Goal: Task Accomplishment & Management: Use online tool/utility

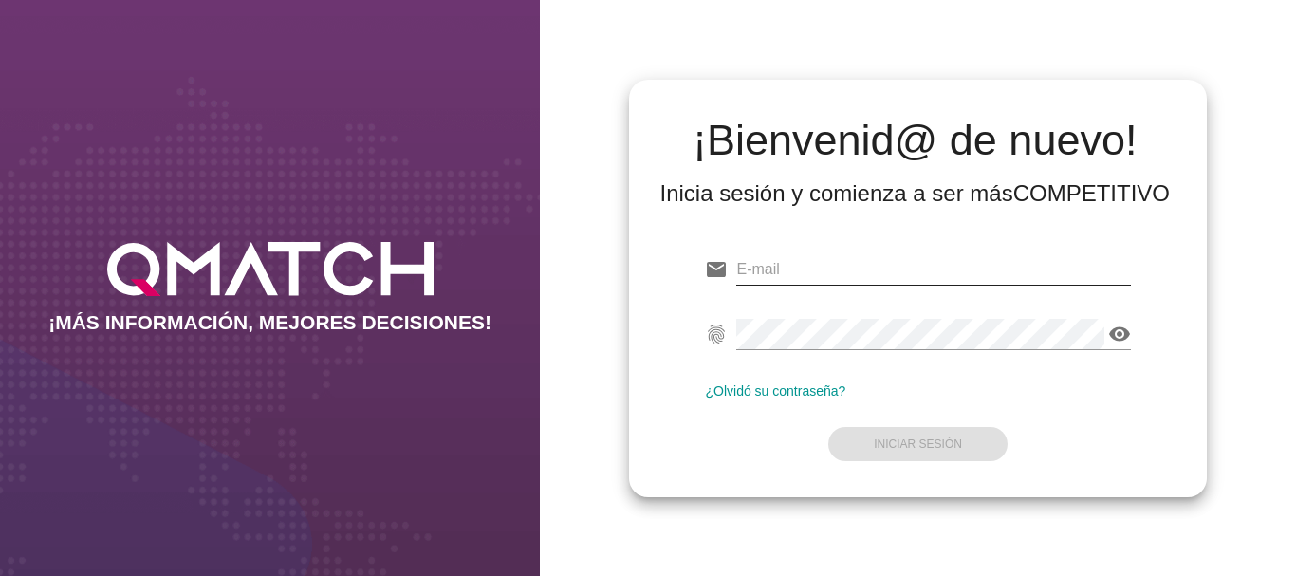
click at [773, 267] on input "email" at bounding box center [933, 269] width 394 height 30
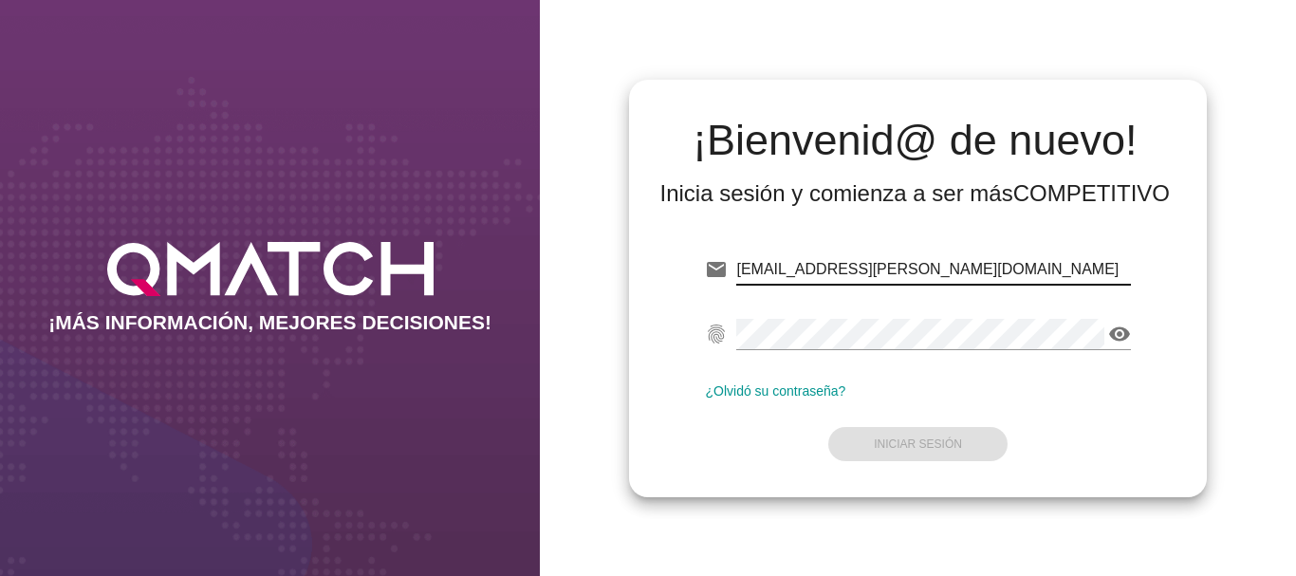
type input "[EMAIL_ADDRESS][PERSON_NAME][DOMAIN_NAME]"
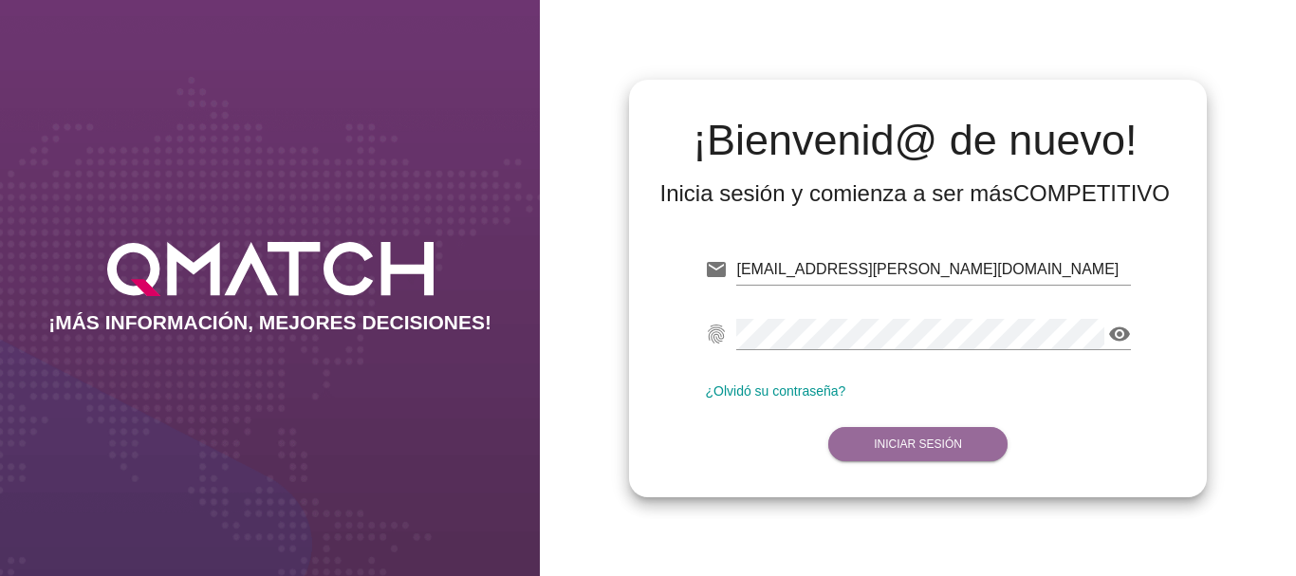
click at [902, 437] on strong "Iniciar Sesión" at bounding box center [917, 443] width 88 height 13
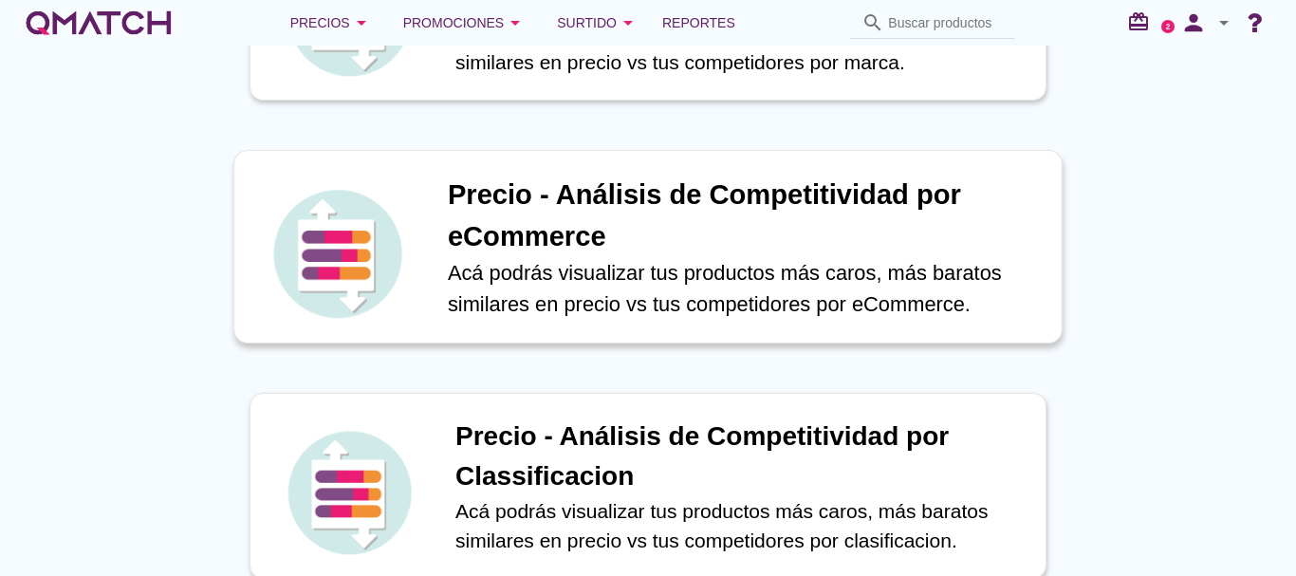
scroll to position [664, 0]
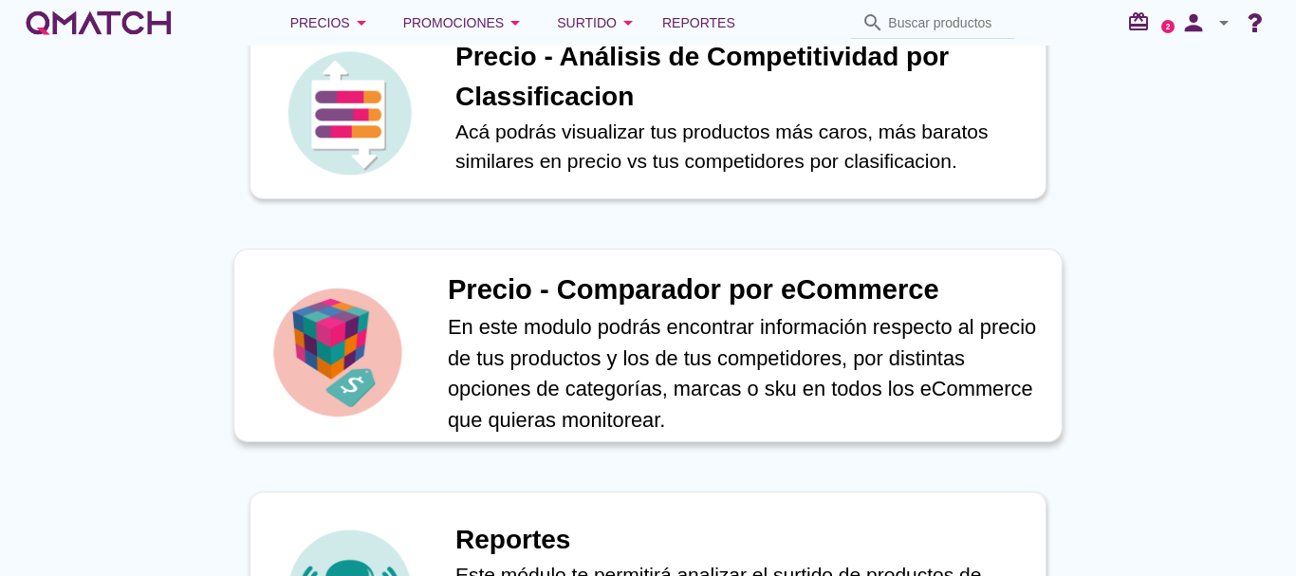
click at [651, 284] on h1 "Precio - Comparador por eCommerce" at bounding box center [745, 290] width 594 height 42
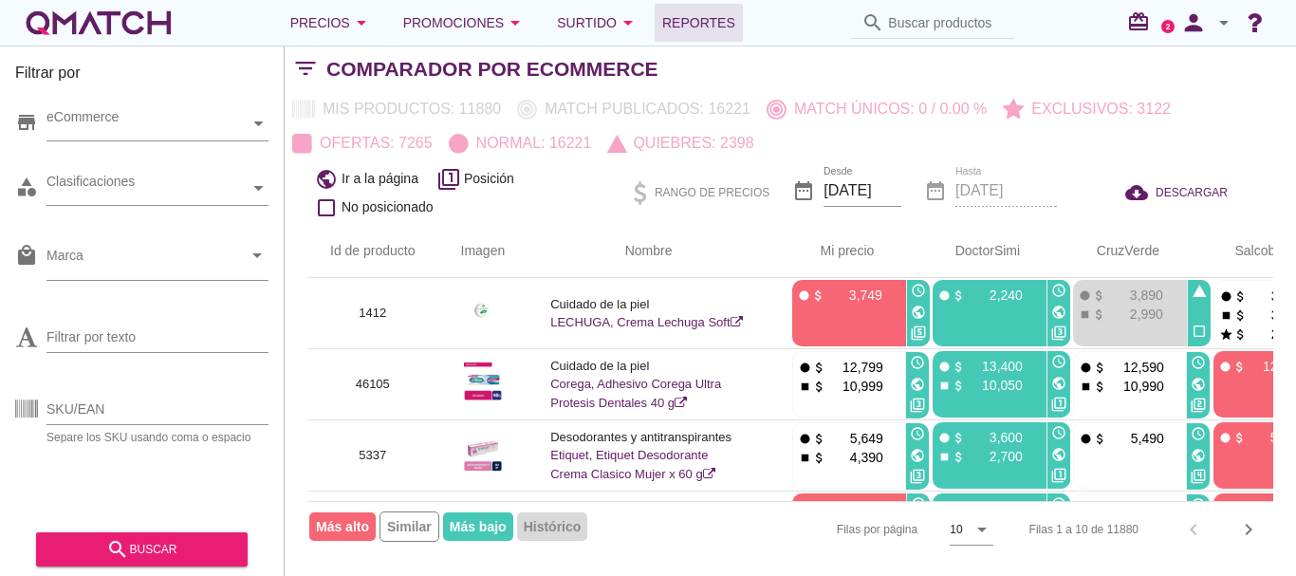
click at [715, 19] on span "Reportes" at bounding box center [698, 22] width 73 height 23
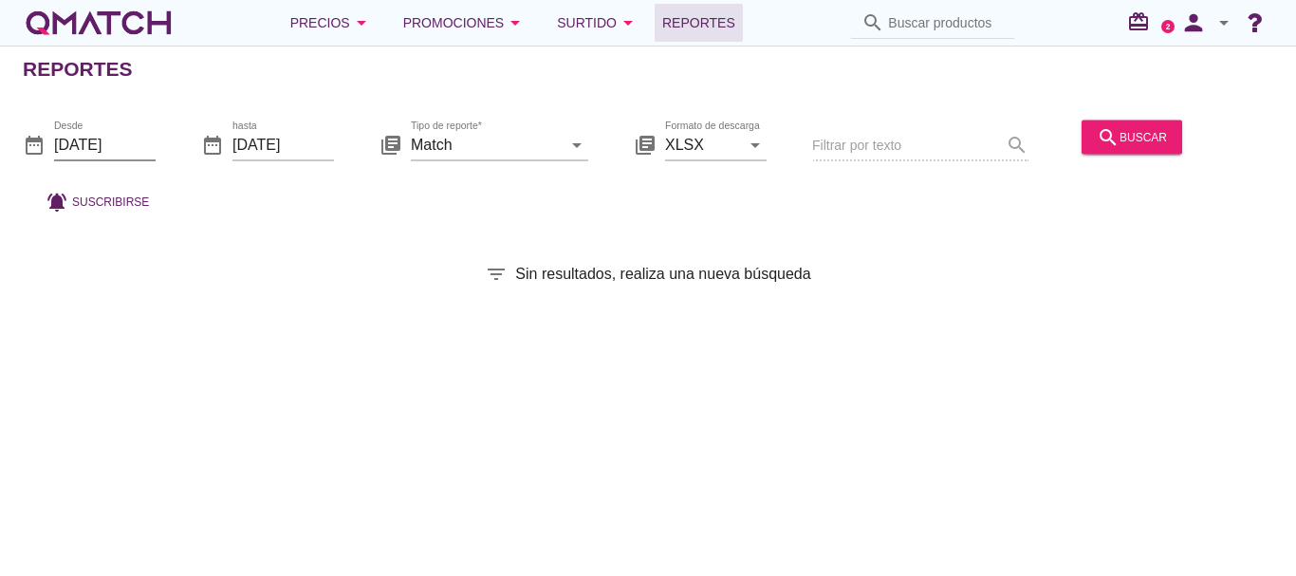
click at [103, 138] on input "[DATE]" at bounding box center [104, 144] width 101 height 30
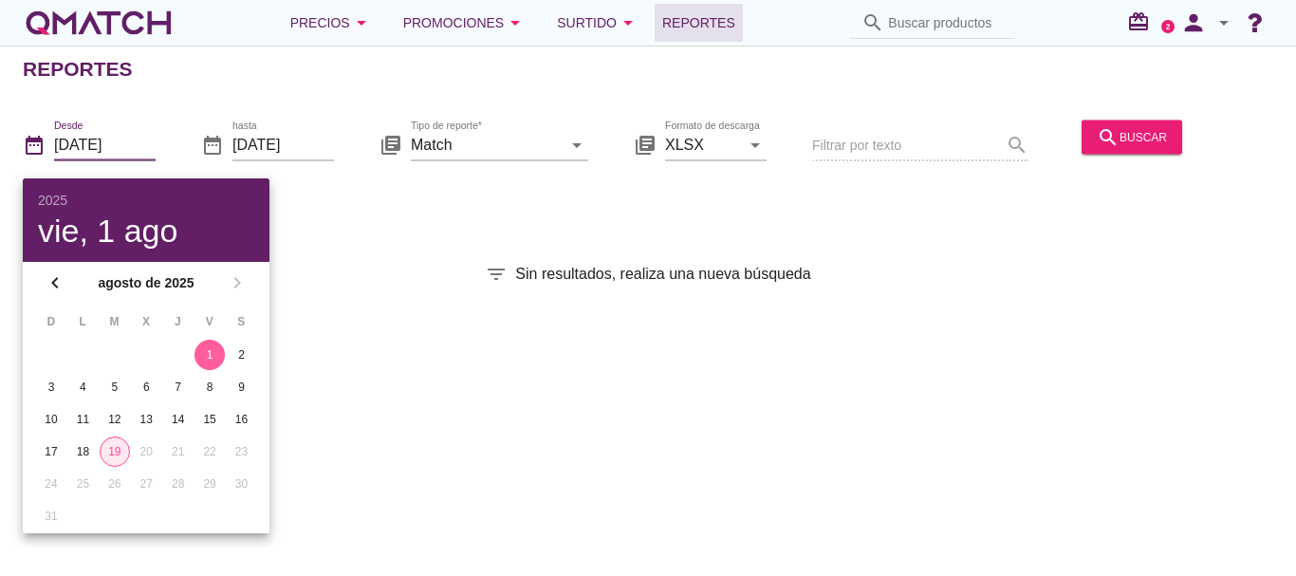
click at [119, 450] on div "19" at bounding box center [115, 451] width 28 height 17
type input "[DATE]"
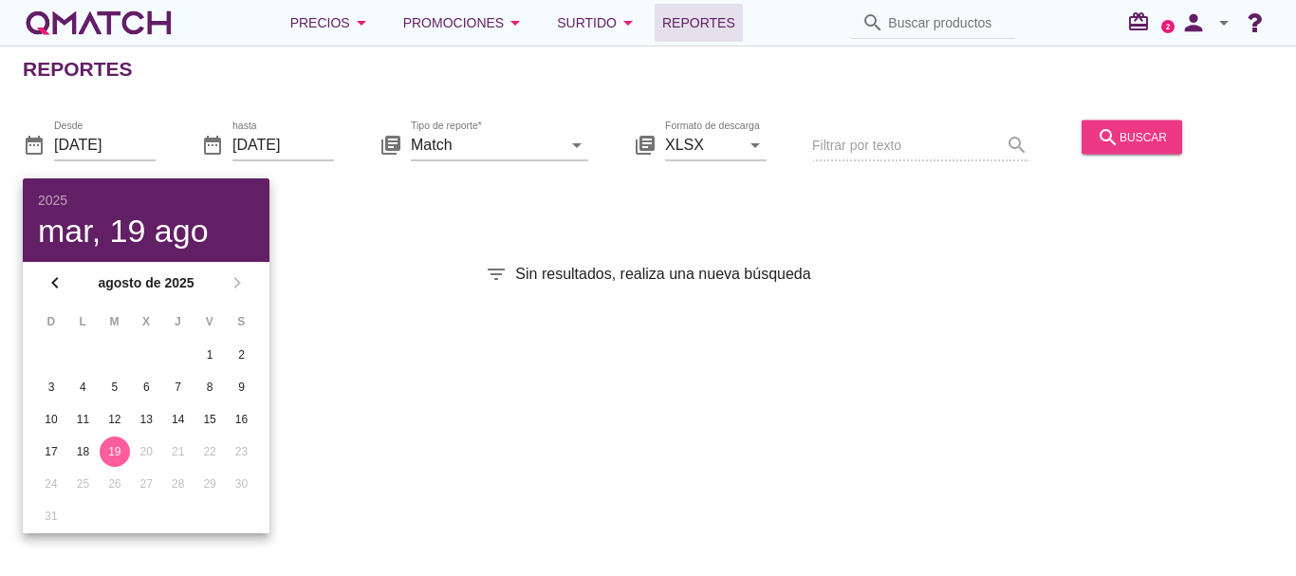
click at [1112, 130] on icon "search" at bounding box center [1107, 136] width 23 height 23
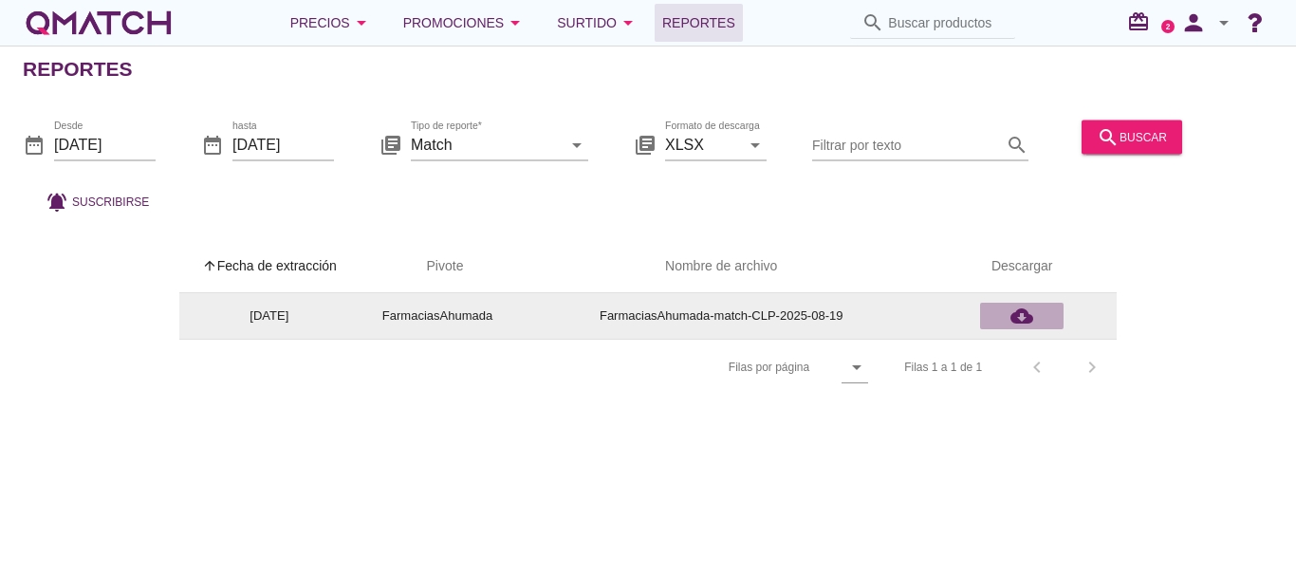
click at [1025, 318] on icon "cloud_download" at bounding box center [1021, 315] width 23 height 23
